Goal: Transaction & Acquisition: Purchase product/service

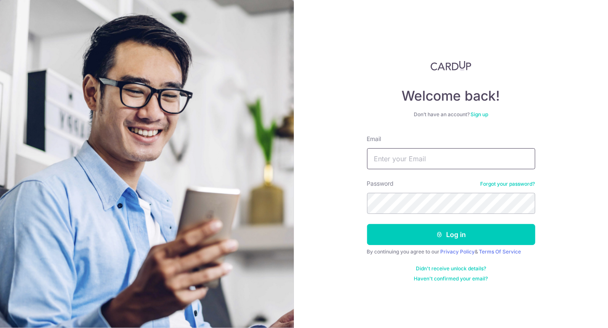
click at [423, 158] on input "Email" at bounding box center [451, 158] width 168 height 21
type input "wtyin80@gmail.com"
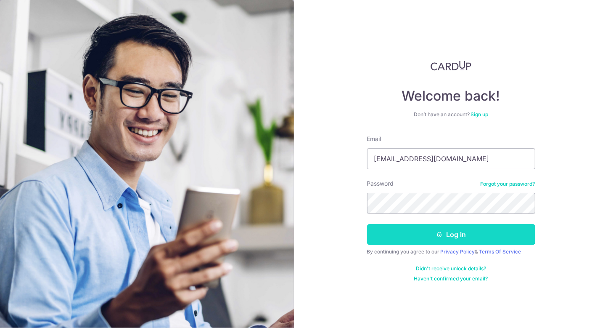
click at [458, 230] on button "Log in" at bounding box center [451, 234] width 168 height 21
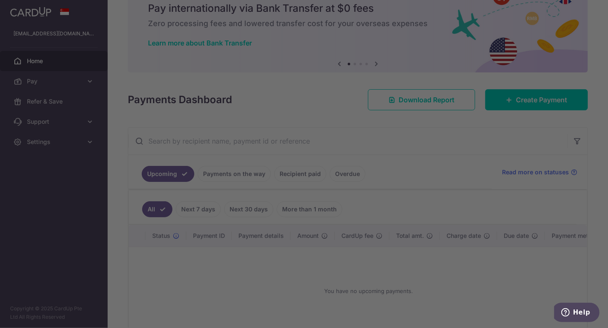
scroll to position [84, 0]
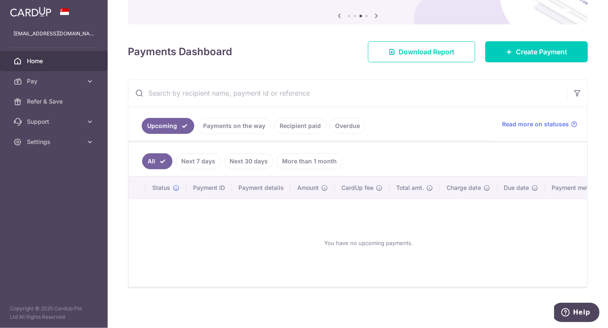
click at [309, 161] on link "More than 1 month" at bounding box center [310, 161] width 66 height 16
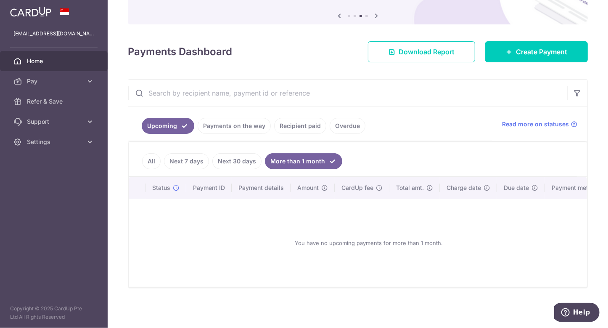
click at [301, 125] on link "Recipient paid" at bounding box center [300, 126] width 52 height 16
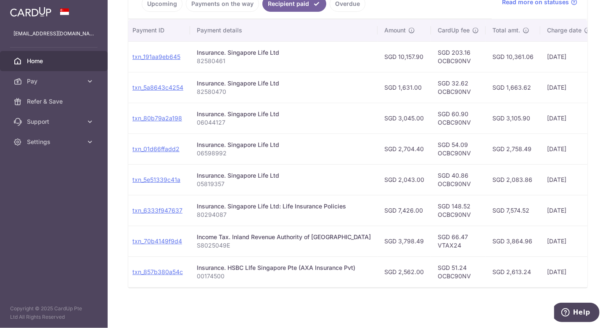
scroll to position [0, 0]
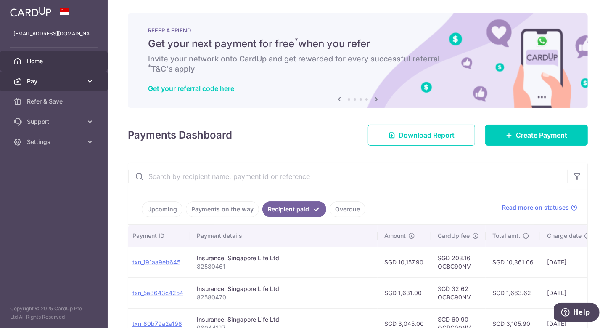
click at [102, 78] on link "Pay" at bounding box center [54, 81] width 108 height 20
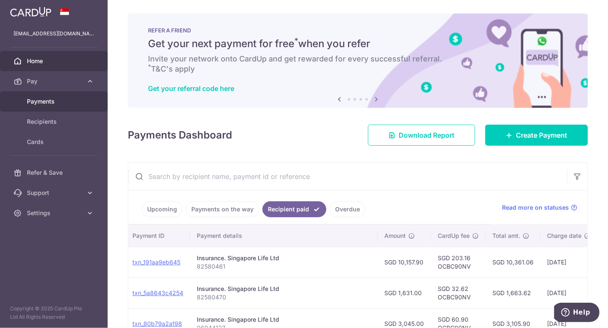
click at [46, 103] on span "Payments" at bounding box center [55, 101] width 56 height 8
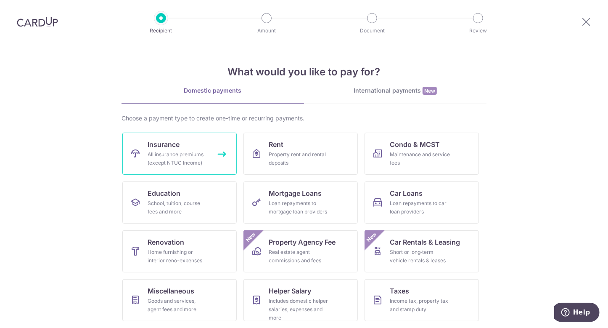
click at [168, 151] on div "All insurance premiums (except NTUC Income)" at bounding box center [178, 158] width 61 height 17
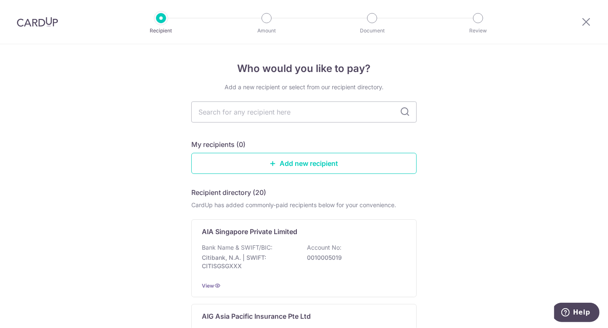
click at [405, 116] on icon at bounding box center [405, 112] width 10 height 10
click at [365, 114] on input "text" at bounding box center [303, 111] width 225 height 21
type input "Sing"
type input "S"
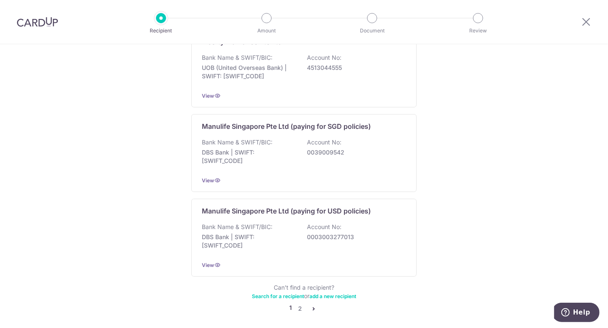
scroll to position [815, 0]
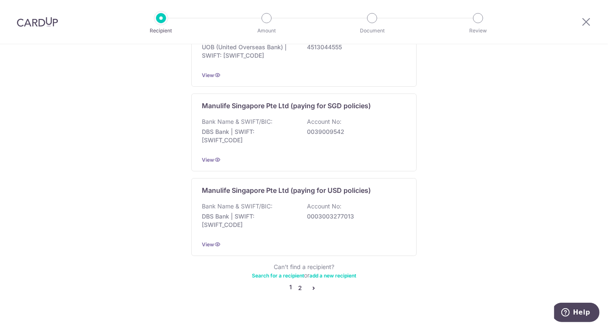
click at [298, 283] on link "2" at bounding box center [300, 288] width 10 height 10
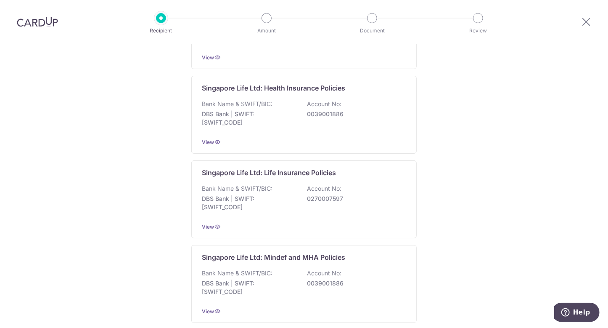
scroll to position [315, 0]
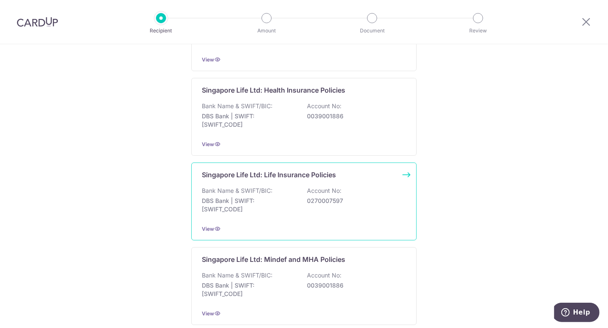
click at [402, 174] on div "Singapore Life Ltd: Life Insurance Policies Bank Name & SWIFT/BIC: DBS Bank | S…" at bounding box center [303, 201] width 225 height 78
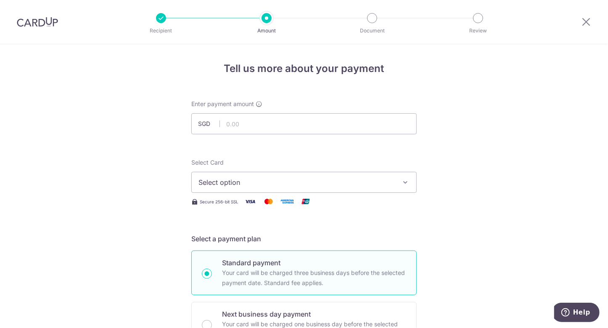
click at [342, 187] on button "Select option" at bounding box center [303, 182] width 225 height 21
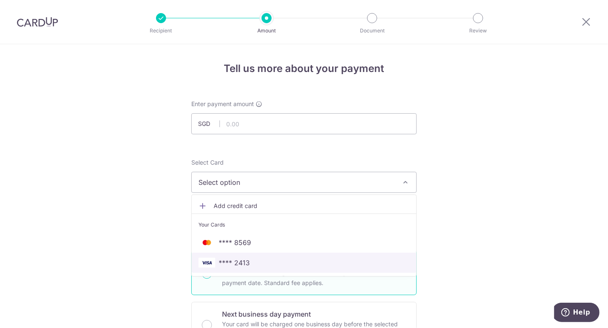
click at [314, 262] on span "**** 2413" at bounding box center [303, 262] width 211 height 10
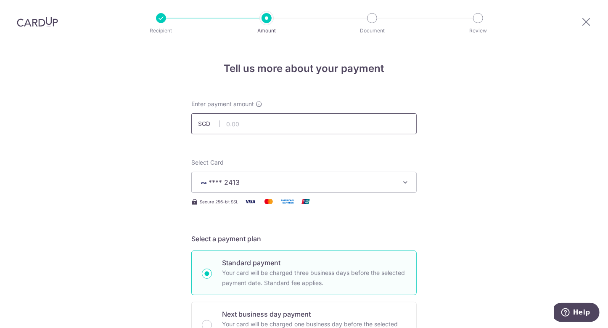
click at [272, 122] on input "text" at bounding box center [303, 123] width 225 height 21
type input "7,426.00"
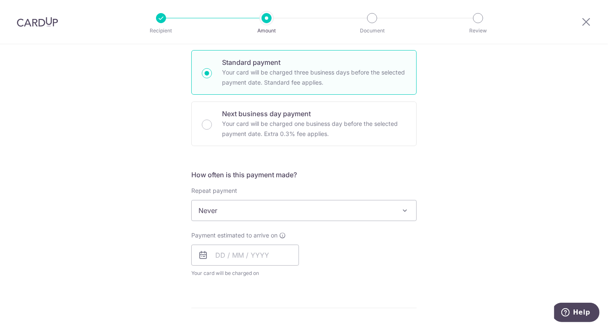
scroll to position [210, 0]
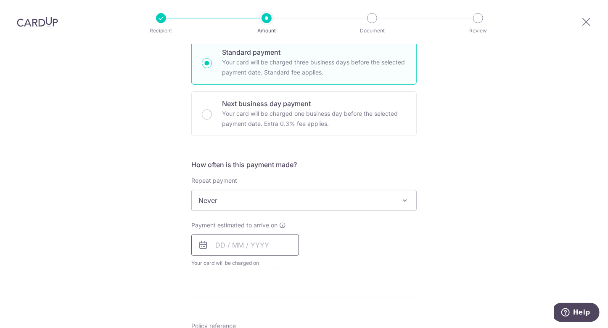
click at [265, 248] on input "text" at bounding box center [245, 244] width 108 height 21
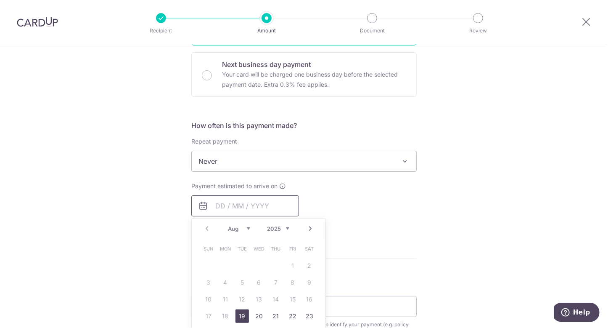
scroll to position [294, 0]
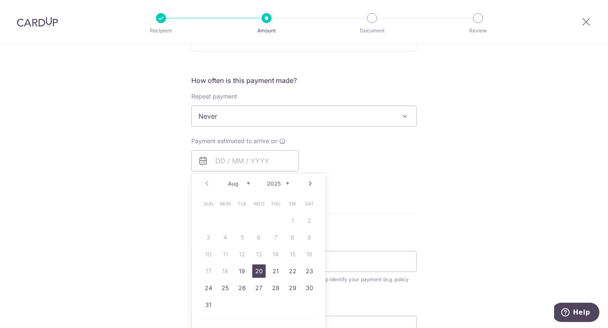
click at [261, 271] on link "20" at bounding box center [258, 270] width 13 height 13
type input "[DATE]"
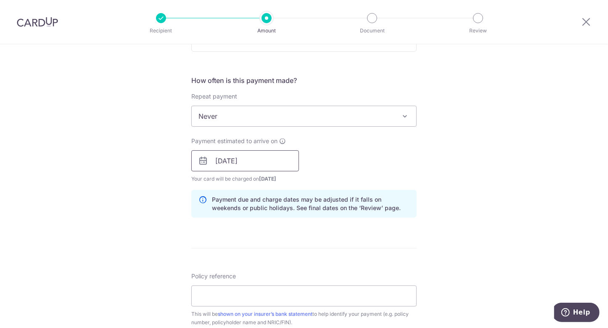
click at [275, 163] on input "[DATE]" at bounding box center [245, 160] width 108 height 21
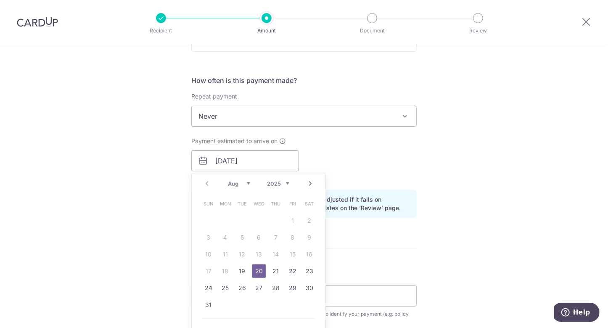
click at [485, 173] on div "Tell us more about your payment Enter payment amount SGD 7,426.00 7426.00 Selec…" at bounding box center [304, 147] width 608 height 795
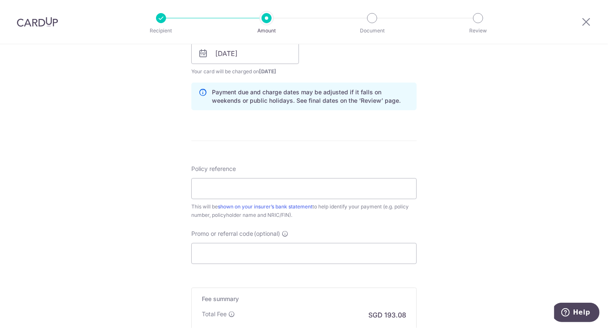
scroll to position [463, 0]
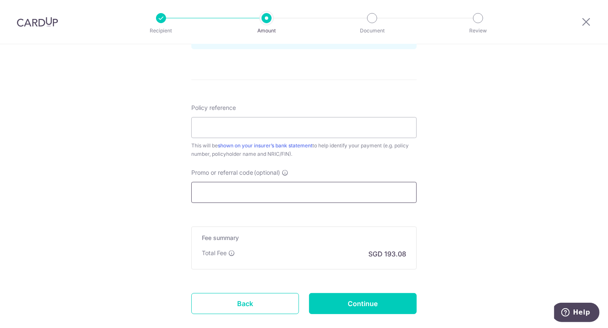
click at [342, 189] on input "Promo or referral code (optional)" at bounding box center [303, 192] width 225 height 21
paste input "OCBC90NV"
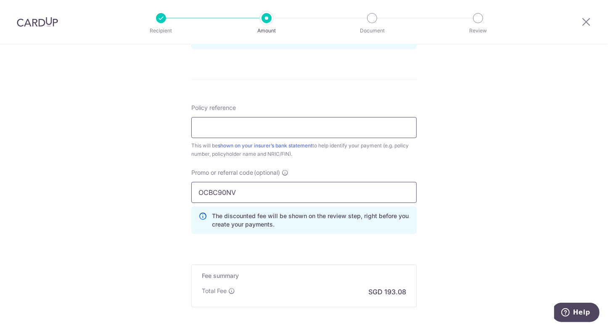
type input "OCBC90NV"
click at [257, 119] on input "Policy reference" at bounding box center [303, 127] width 225 height 21
type input "80294087"
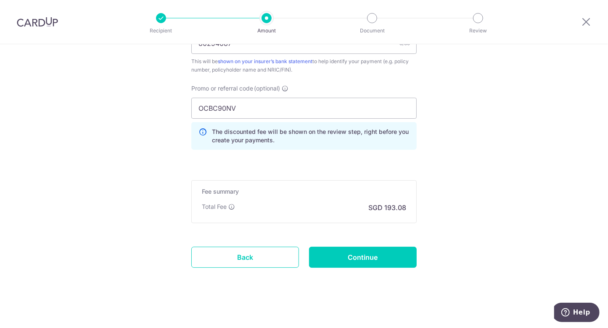
scroll to position [420, 0]
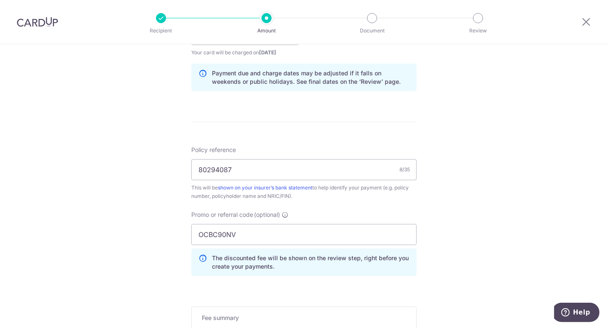
click at [508, 192] on div "Tell us more about your payment Enter payment amount SGD 7,426.00 7426.00 Selec…" at bounding box center [304, 40] width 608 height 833
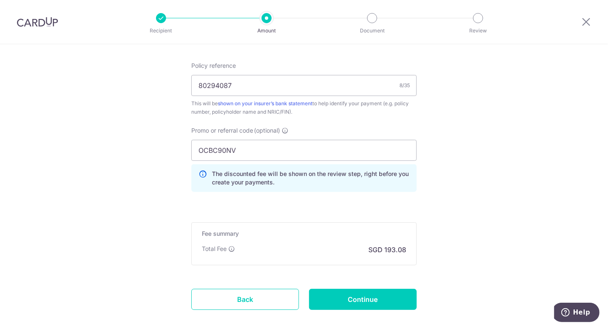
scroll to position [547, 0]
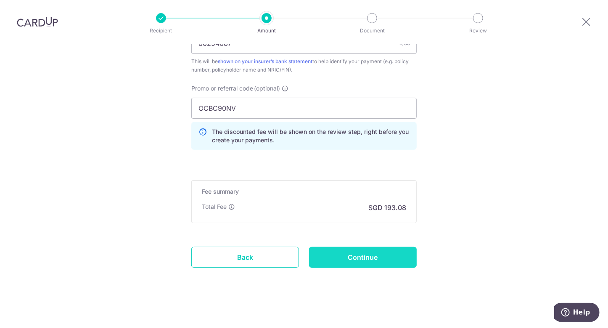
click at [363, 251] on input "Continue" at bounding box center [363, 256] width 108 height 21
type input "Create Schedule"
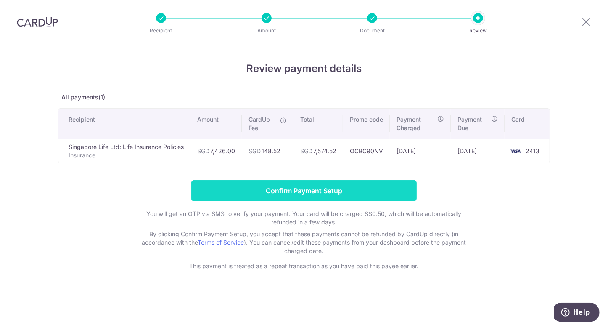
click at [322, 192] on input "Confirm Payment Setup" at bounding box center [303, 190] width 225 height 21
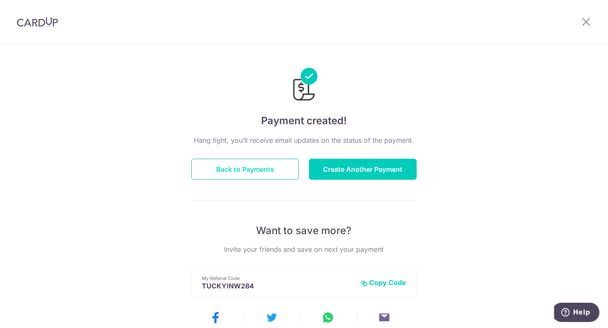
click at [242, 171] on button "Back to Payments" at bounding box center [245, 169] width 108 height 21
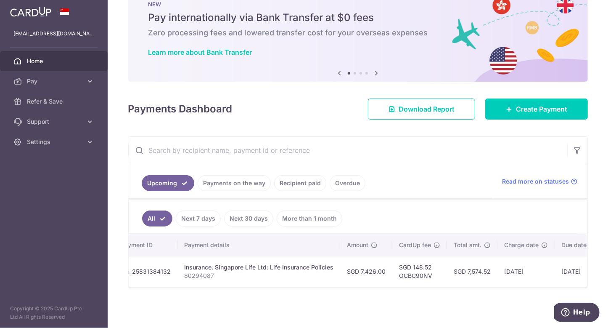
scroll to position [0, 140]
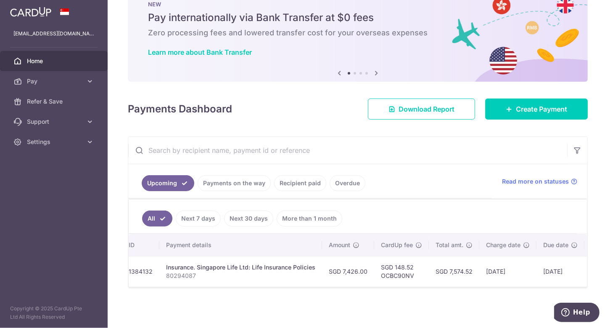
click at [297, 178] on link "Recipient paid" at bounding box center [300, 183] width 52 height 16
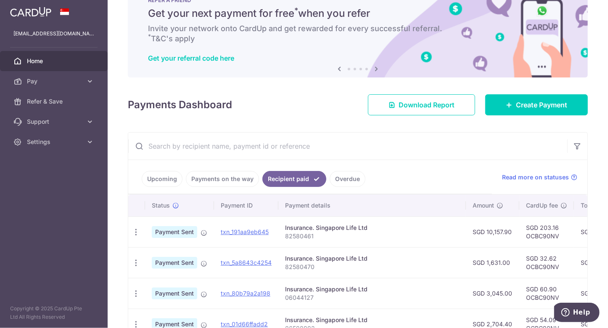
scroll to position [42, 0]
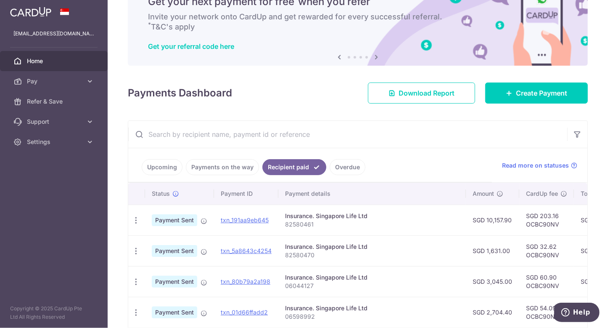
click at [160, 169] on link "Upcoming" at bounding box center [162, 167] width 41 height 16
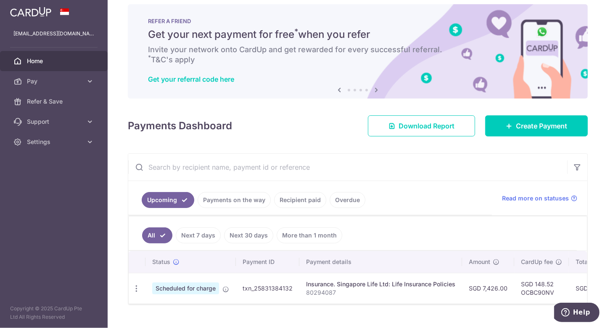
scroll to position [0, 0]
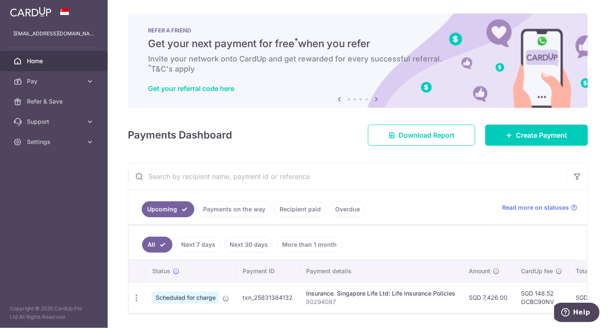
click at [33, 58] on span "Home" at bounding box center [55, 61] width 56 height 8
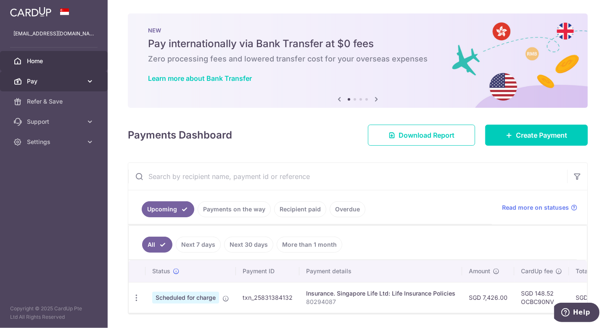
click at [74, 79] on span "Pay" at bounding box center [55, 81] width 56 height 8
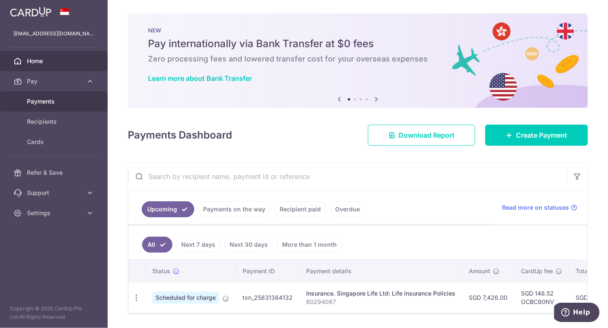
click at [54, 105] on span "Payments" at bounding box center [55, 101] width 56 height 8
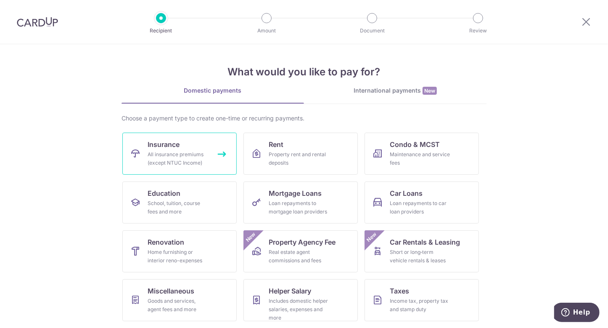
click at [156, 154] on div "All insurance premiums (except NTUC Income)" at bounding box center [178, 158] width 61 height 17
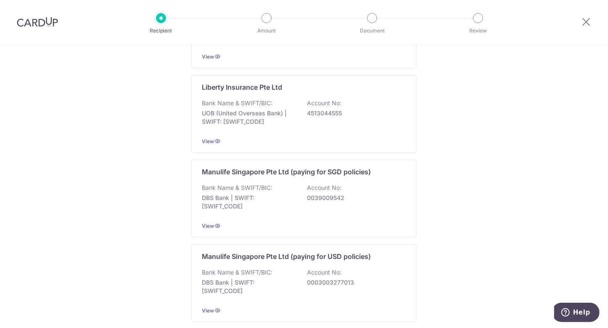
scroll to position [815, 0]
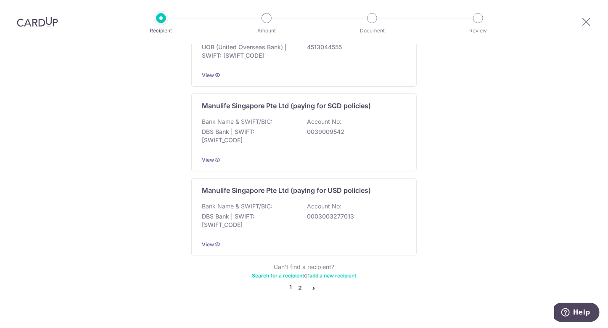
click at [296, 283] on link "2" at bounding box center [300, 288] width 10 height 10
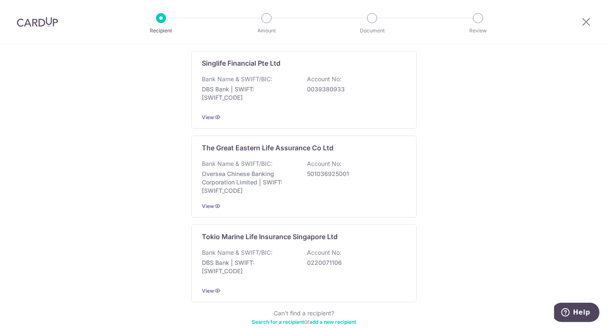
scroll to position [819, 0]
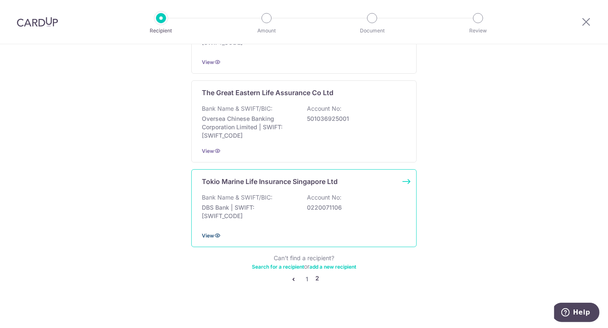
click at [214, 232] on icon at bounding box center [217, 235] width 7 height 7
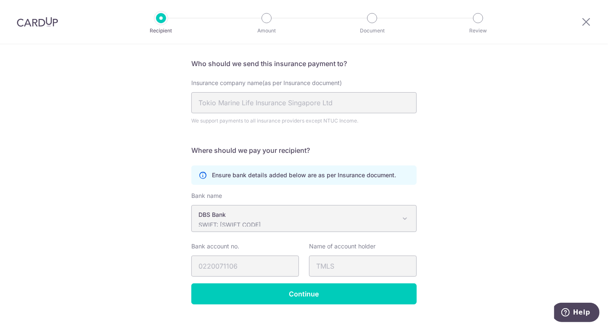
scroll to position [71, 0]
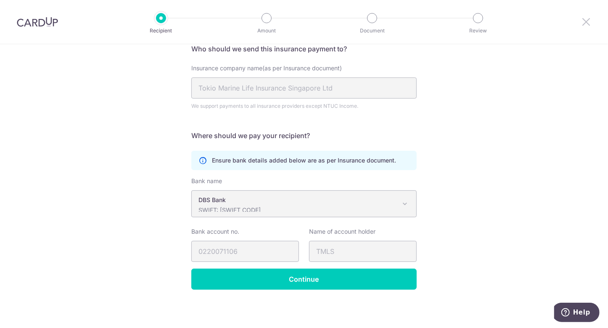
drag, startPoint x: 582, startPoint y: 26, endPoint x: 335, endPoint y: 42, distance: 248.2
click at [582, 26] on icon at bounding box center [586, 21] width 10 height 11
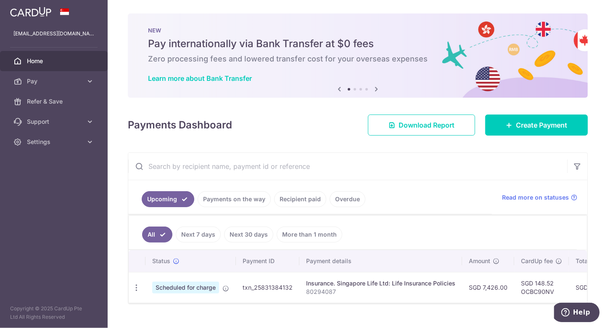
click at [39, 59] on span "Home" at bounding box center [55, 61] width 56 height 8
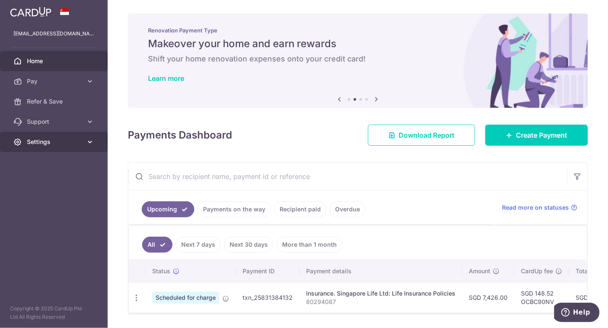
click at [91, 143] on icon at bounding box center [90, 142] width 8 height 8
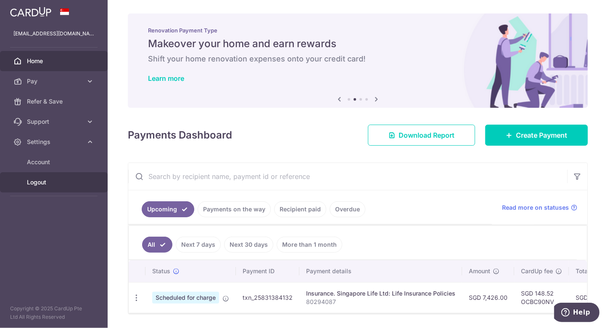
click at [47, 182] on span "Logout" at bounding box center [55, 182] width 56 height 8
